Goal: Transaction & Acquisition: Obtain resource

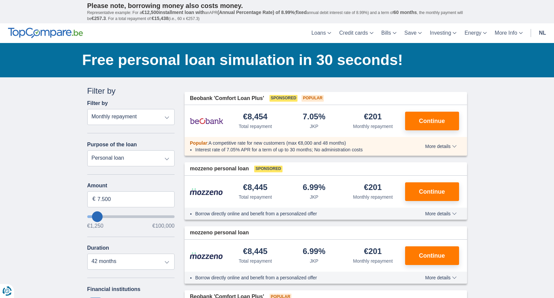
type input "8.250"
type input "8250"
click at [98, 218] on input "wantToBorrow" at bounding box center [131, 216] width 88 height 3
select select "48"
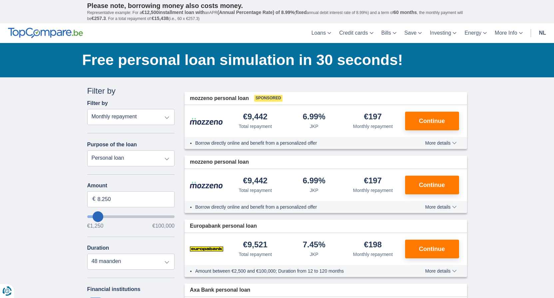
type input "9250"
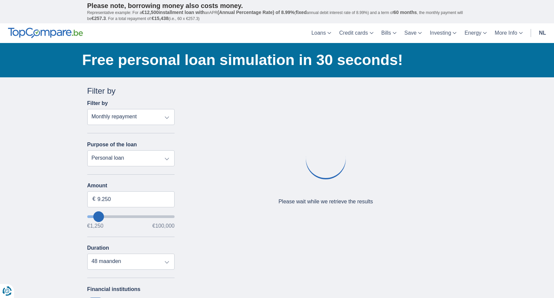
click at [102, 217] on input "wantToBorrow" at bounding box center [131, 216] width 88 height 3
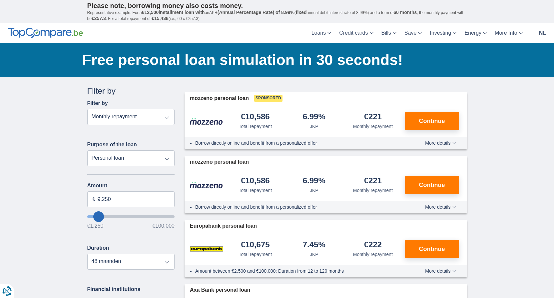
click at [104, 216] on input "wantToBorrow" at bounding box center [131, 216] width 88 height 3
type input "4.250"
type input "4250"
select select "36"
type input "5.250"
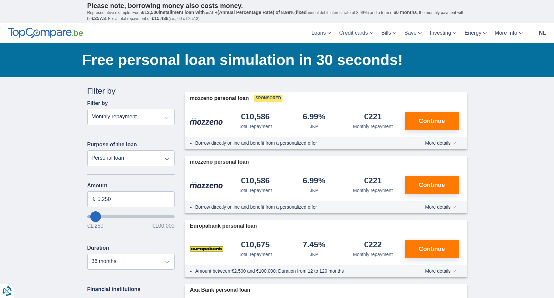
type input "6250"
type input "6.250"
select select "42"
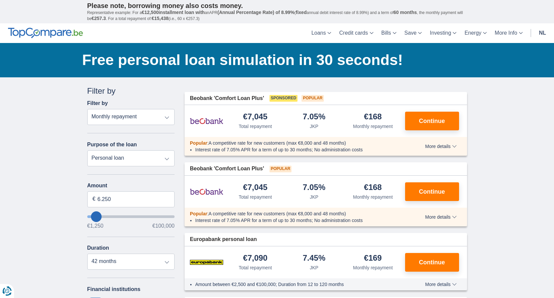
type input "8250"
type input "8.250"
select select "48"
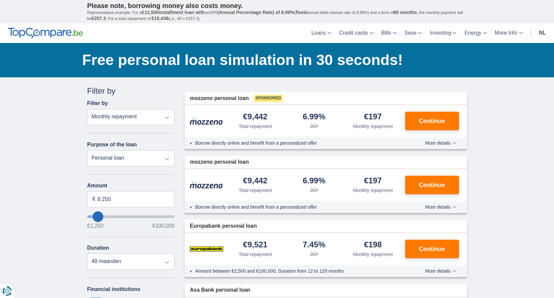
click at [103, 215] on input "wantToBorrow" at bounding box center [131, 216] width 88 height 3
type input "18.250"
type input "18250"
click at [106, 215] on input "wantToBorrow" at bounding box center [131, 216] width 88 height 3
select select "84"
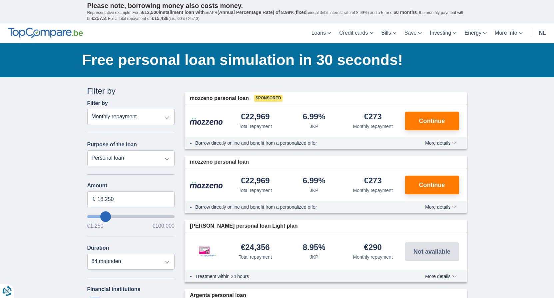
type input "10.250"
type input "10250"
select select "60"
type input "10250"
click at [99, 215] on input "wantToBorrow" at bounding box center [131, 216] width 88 height 3
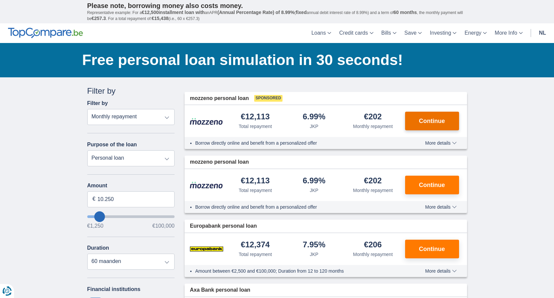
click at [430, 124] on font "Continue" at bounding box center [432, 121] width 26 height 7
